Goal: Task Accomplishment & Management: Manage account settings

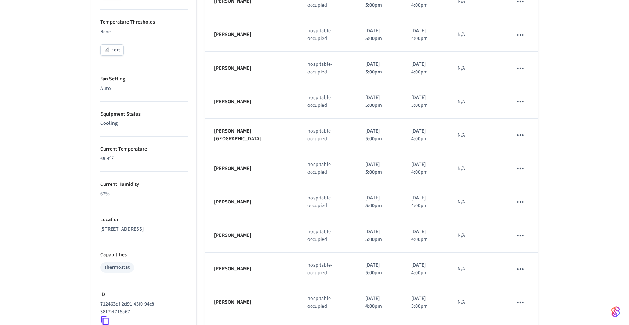
scroll to position [371, 0]
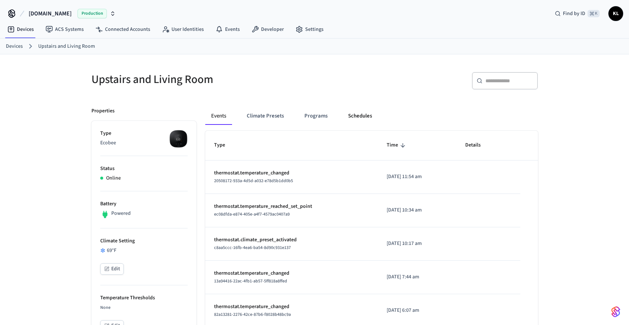
click at [354, 115] on button "Schedules" at bounding box center [360, 116] width 36 height 18
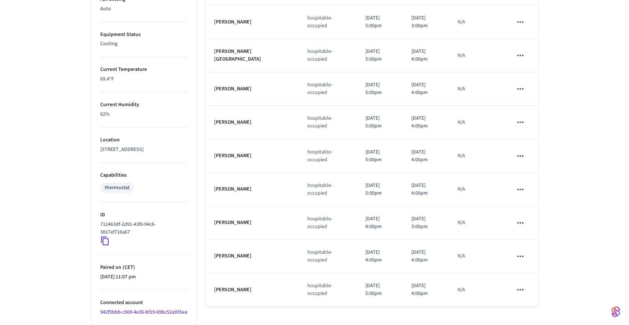
scroll to position [365, 0]
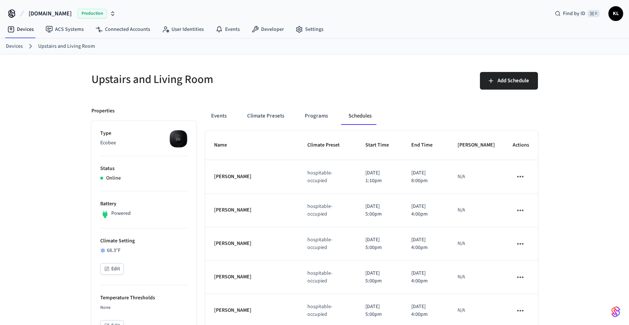
scroll to position [365, 0]
